Goal: Find specific page/section: Find specific page/section

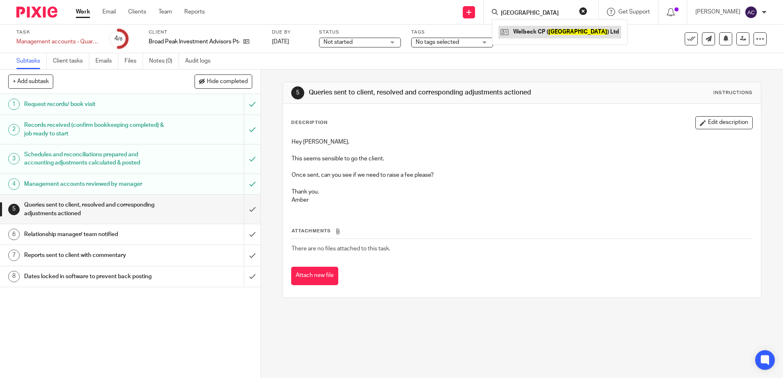
type input "portsmouth"
click at [525, 32] on link at bounding box center [559, 32] width 123 height 12
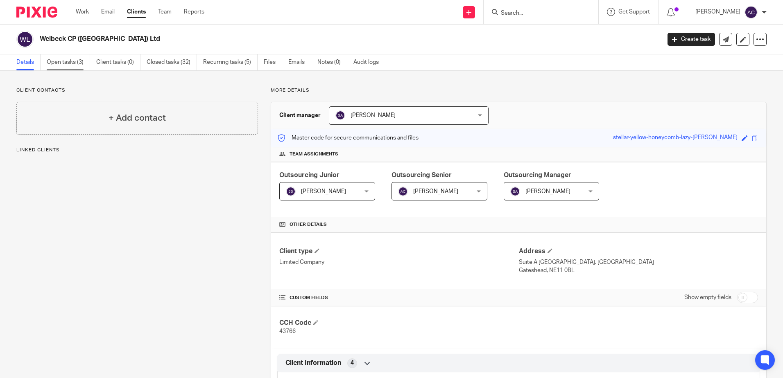
click at [56, 59] on link "Open tasks (3)" at bounding box center [68, 62] width 43 height 16
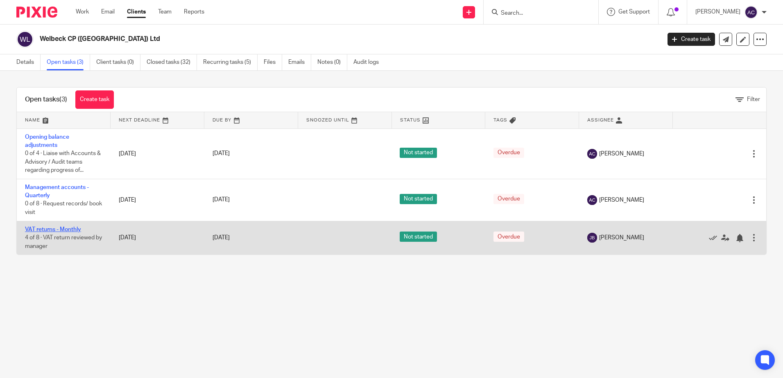
click at [67, 229] on link "VAT returns - Monthly" at bounding box center [53, 230] width 56 height 6
